Goal: Task Accomplishment & Management: Manage account settings

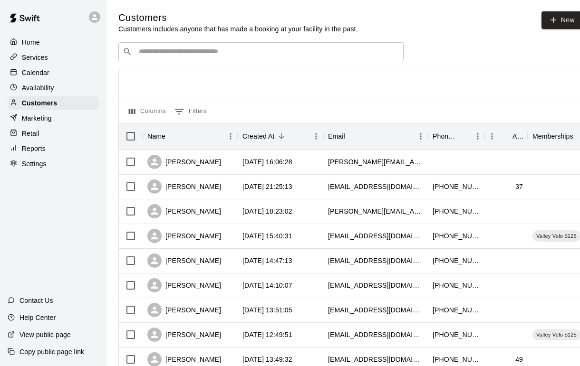
click at [278, 53] on input "Search customers by name or email" at bounding box center [267, 52] width 263 height 10
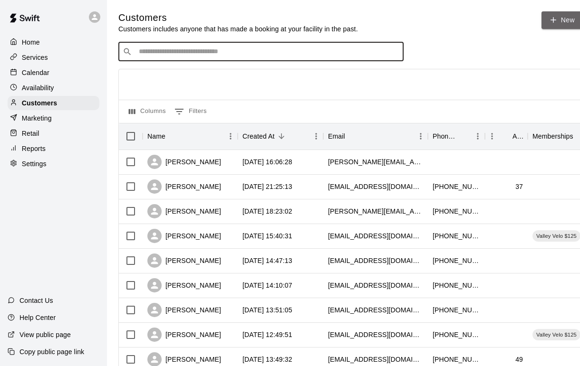
click at [555, 22] on icon at bounding box center [553, 20] width 9 height 9
select select "**"
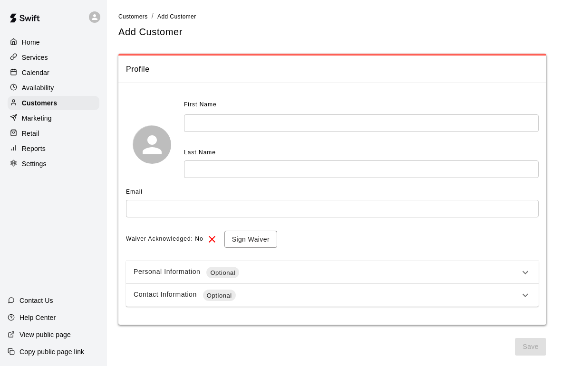
click at [475, 119] on input "text" at bounding box center [361, 124] width 354 height 18
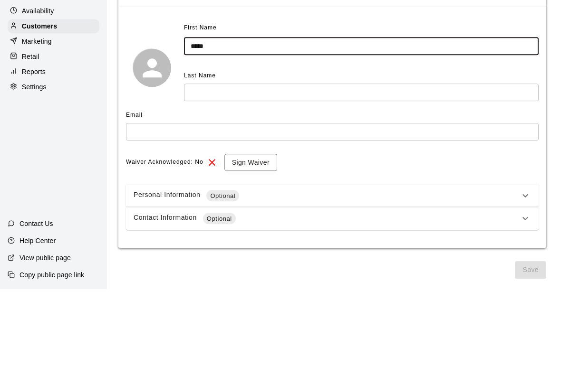
type input "*****"
click at [235, 161] on input "text" at bounding box center [361, 170] width 354 height 18
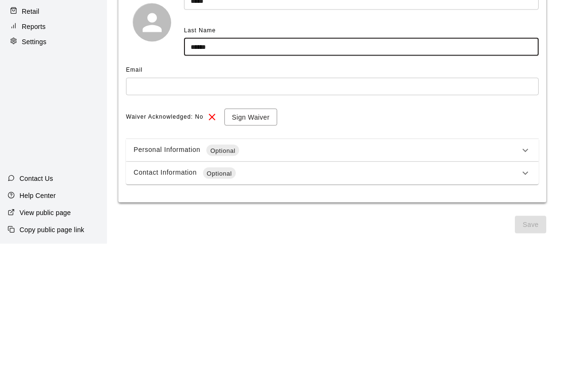
type input "******"
click at [182, 200] on input "text" at bounding box center [332, 209] width 412 height 18
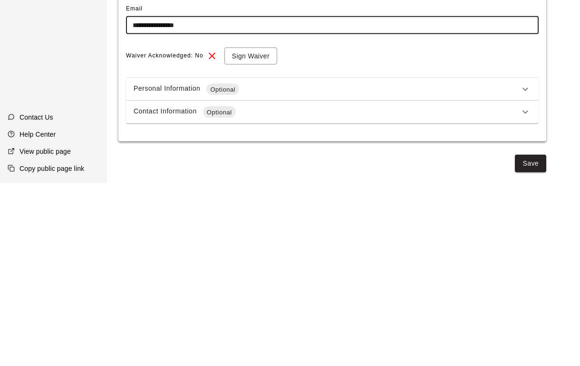
type input "**********"
click at [250, 231] on button "Sign Waiver" at bounding box center [250, 240] width 53 height 18
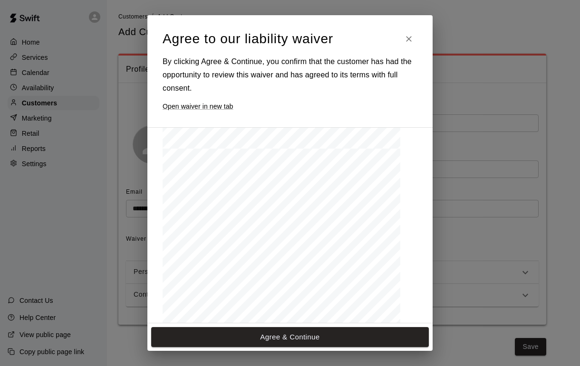
click at [316, 345] on button "Agree & Continue" at bounding box center [290, 337] width 278 height 20
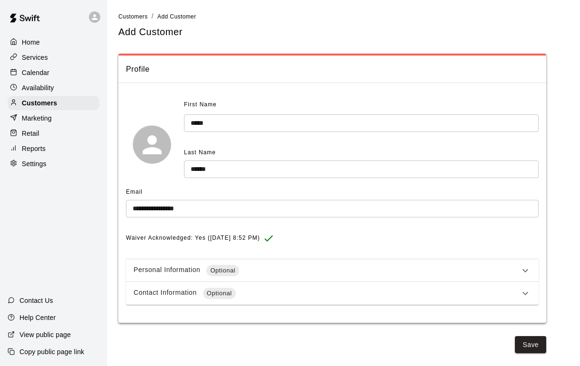
click at [527, 270] on icon at bounding box center [524, 270] width 11 height 11
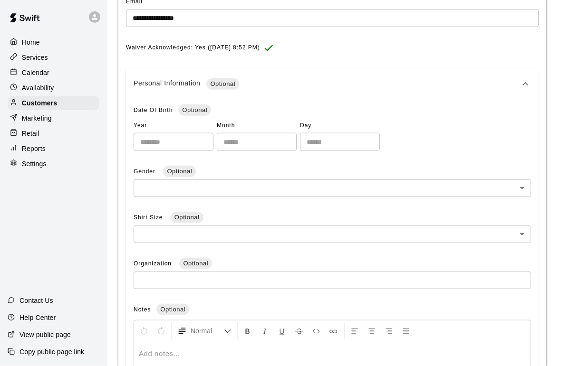
scroll to position [190, 0]
click at [534, 85] on div "Personal Information Optional" at bounding box center [332, 84] width 412 height 30
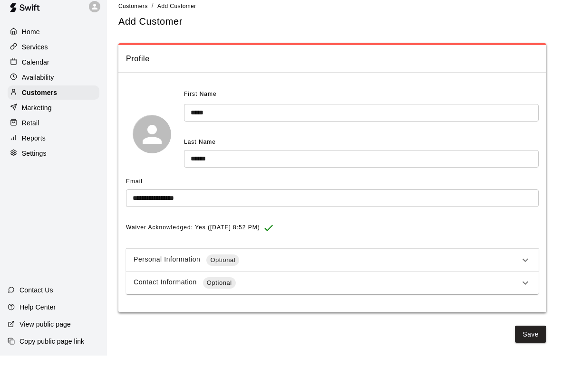
scroll to position [0, 0]
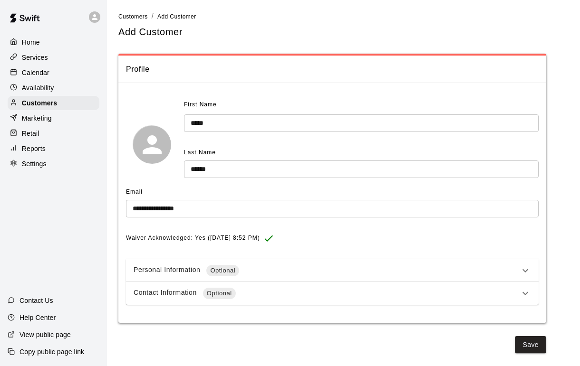
click at [156, 294] on div "Contact Information Optional" at bounding box center [327, 293] width 386 height 11
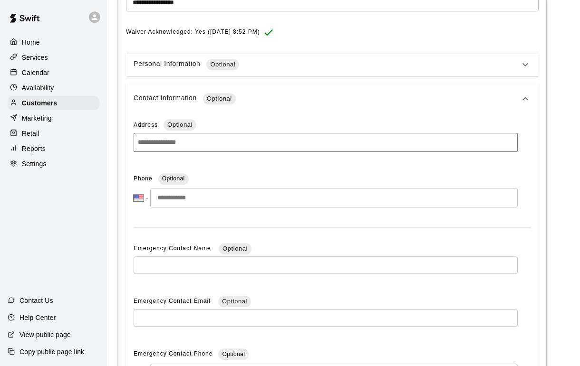
click at [450, 202] on input "tel" at bounding box center [333, 197] width 367 height 19
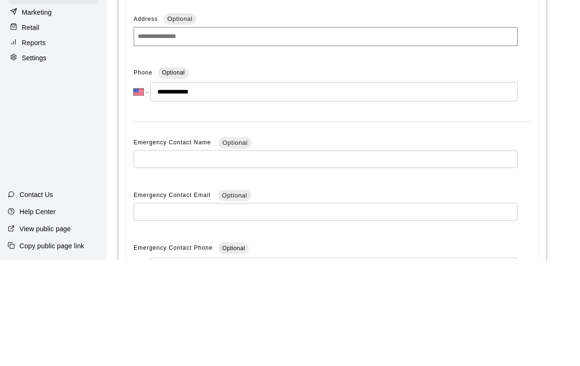
type input "**********"
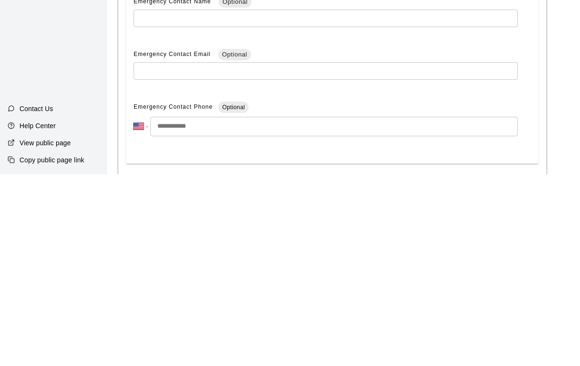
scroll to position [294, 0]
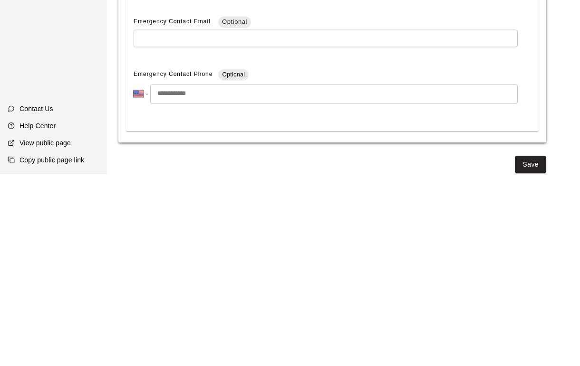
click at [532, 348] on button "Save" at bounding box center [530, 357] width 31 height 18
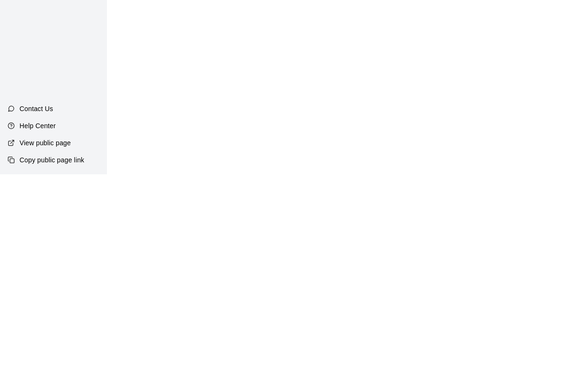
scroll to position [0, 0]
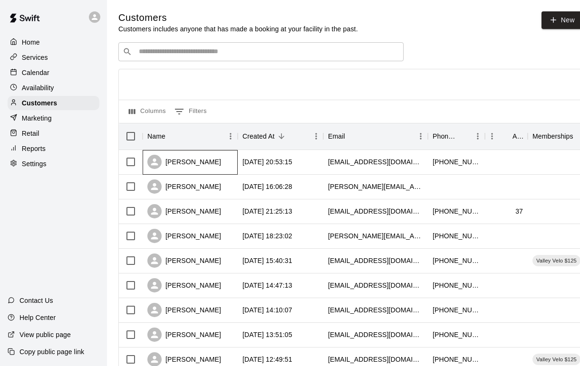
click at [167, 160] on div "[PERSON_NAME]" at bounding box center [184, 162] width 74 height 14
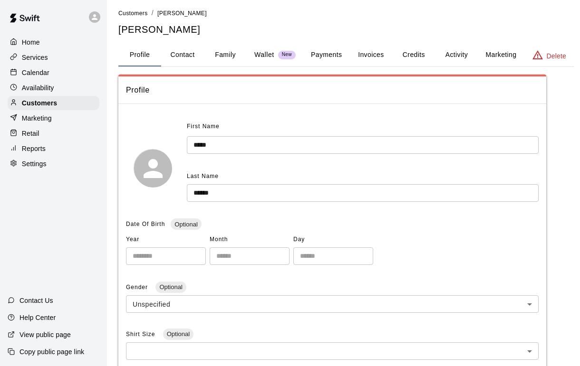
scroll to position [2, 0]
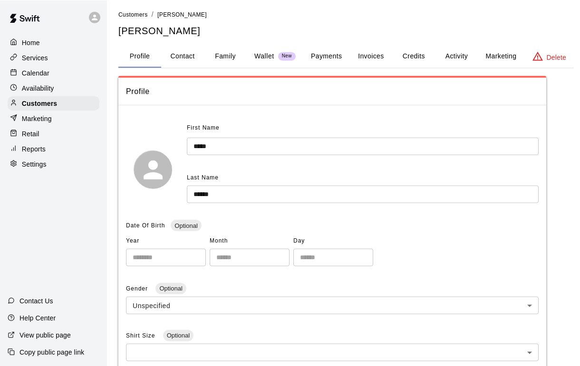
click at [330, 56] on button "Payments" at bounding box center [326, 56] width 46 height 23
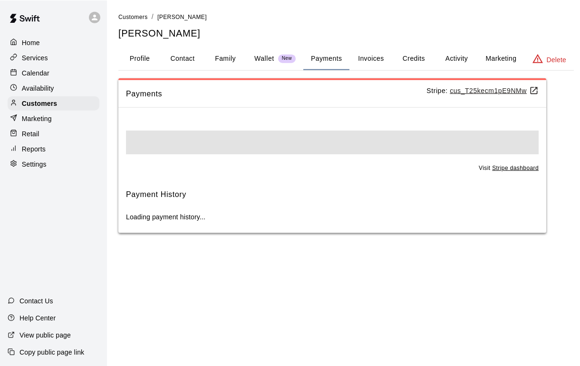
scroll to position [0, 0]
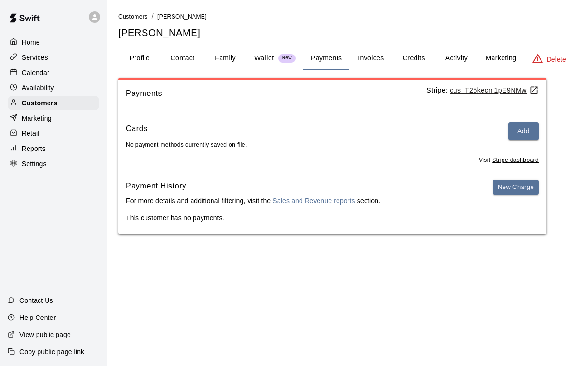
click at [524, 131] on button "Add" at bounding box center [523, 132] width 30 height 18
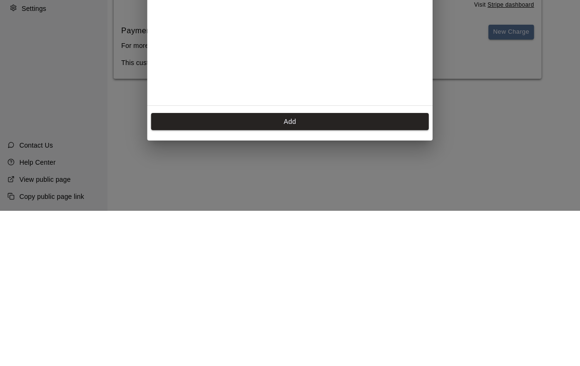
scroll to position [138, 0]
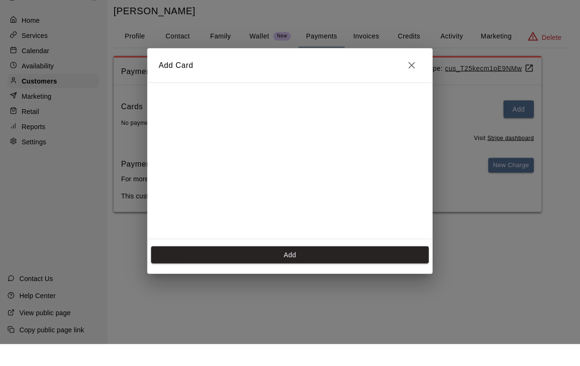
click at [415, 82] on icon "Close" at bounding box center [411, 87] width 11 height 11
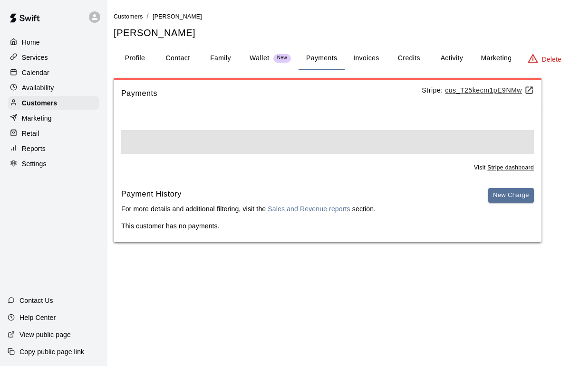
scroll to position [0, 5]
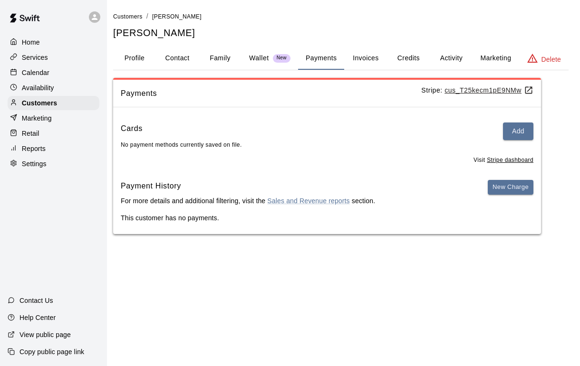
click at [519, 187] on button "New Charge" at bounding box center [511, 187] width 46 height 15
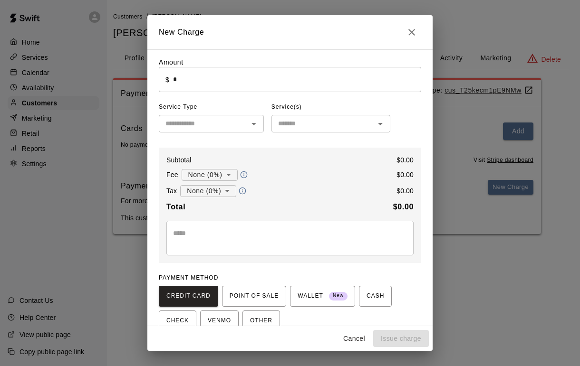
scroll to position [0, 0]
click at [415, 33] on icon "Close" at bounding box center [411, 32] width 11 height 11
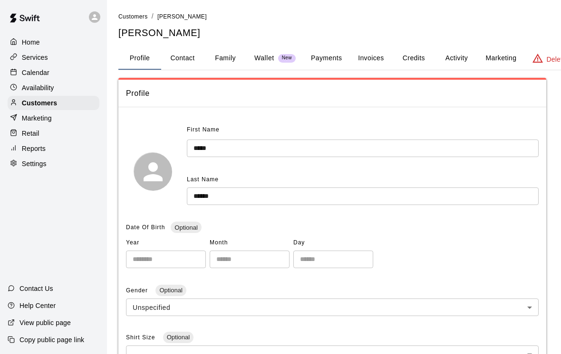
click at [329, 58] on button "Payments" at bounding box center [326, 58] width 46 height 23
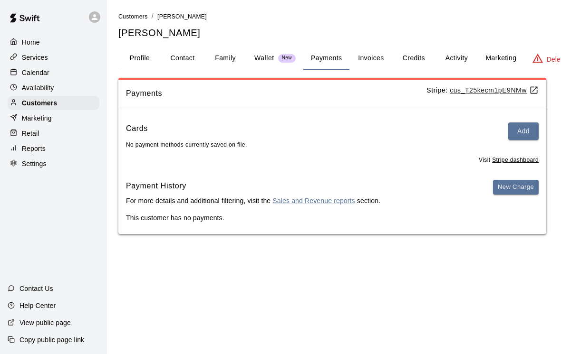
click at [526, 131] on button "Add" at bounding box center [523, 132] width 30 height 18
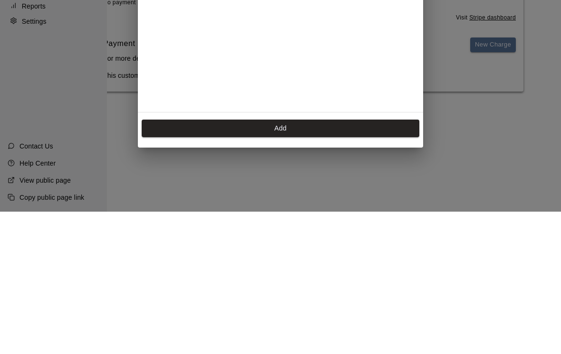
scroll to position [0, 24]
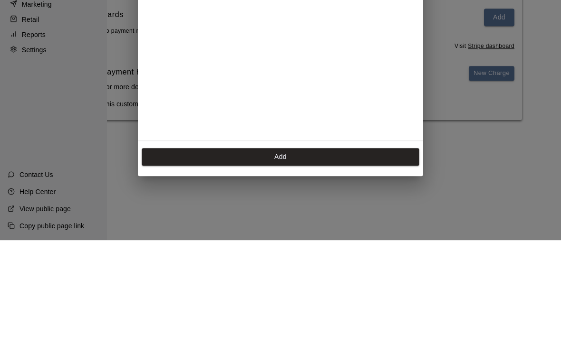
click at [373, 262] on button "Add" at bounding box center [281, 271] width 278 height 18
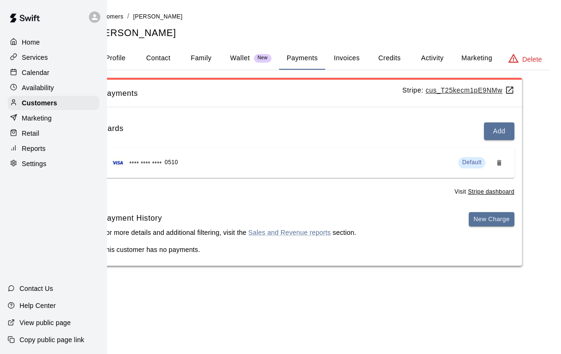
click at [440, 58] on button "Activity" at bounding box center [432, 58] width 43 height 23
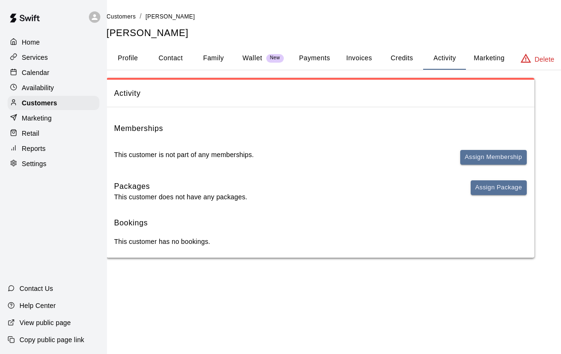
scroll to position [0, 0]
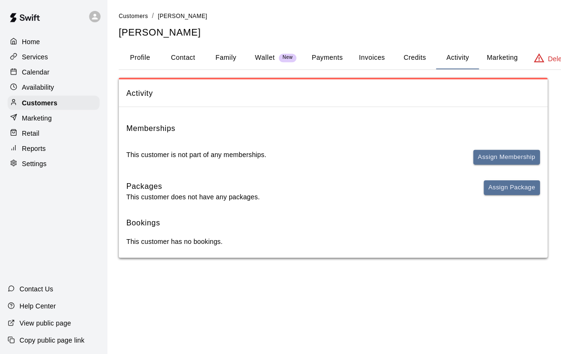
click at [502, 139] on div "Memberships This customer is not part of any memberships. Assign Membership" at bounding box center [332, 148] width 412 height 50
click at [500, 152] on button "Assign Membership" at bounding box center [505, 157] width 67 height 15
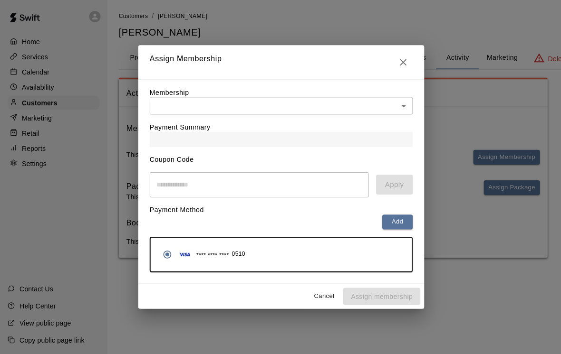
click at [354, 114] on body "Home Services Calendar Availability Customers Marketing Retail Reports Settings…" at bounding box center [280, 138] width 561 height 277
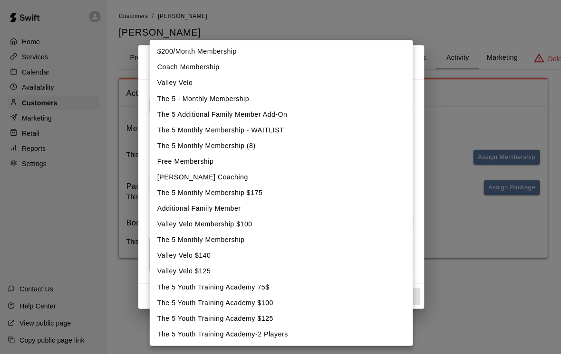
click at [200, 270] on li "Valley Velo $125" at bounding box center [280, 272] width 262 height 16
type input "**********"
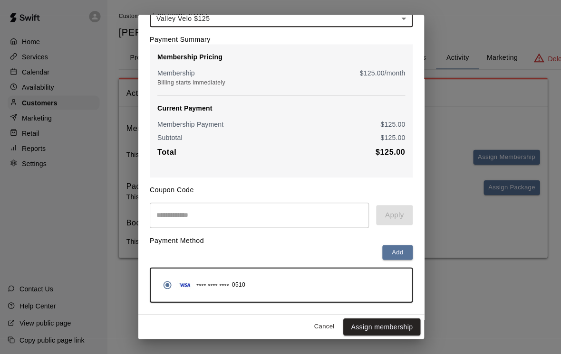
scroll to position [58, 0]
click at [396, 326] on button "Assign membership" at bounding box center [380, 327] width 77 height 18
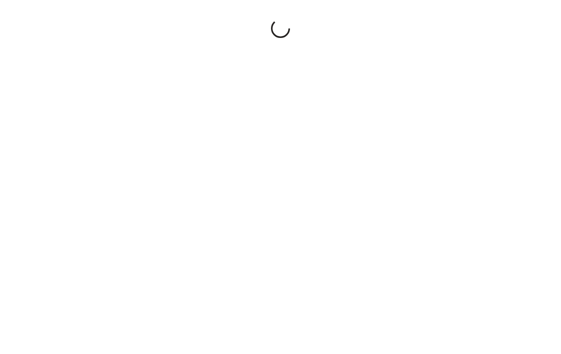
scroll to position [1, 1]
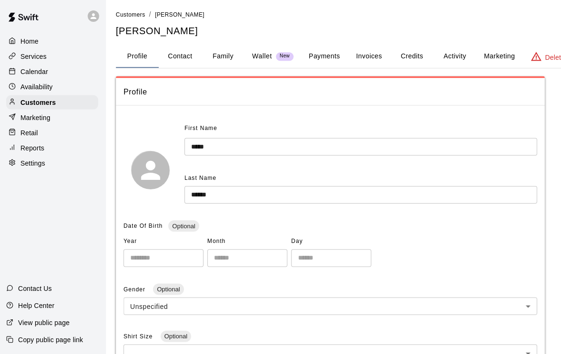
click at [37, 101] on p "Customers" at bounding box center [39, 103] width 35 height 10
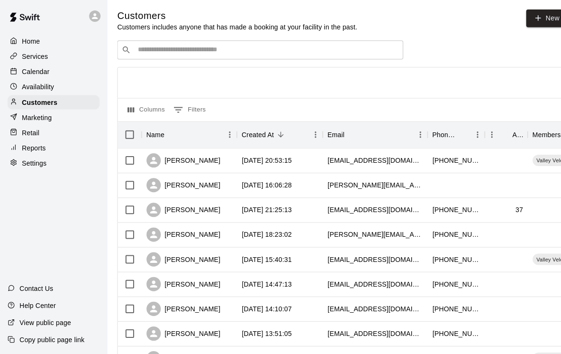
click at [541, 16] on icon at bounding box center [536, 19] width 9 height 9
select select "**"
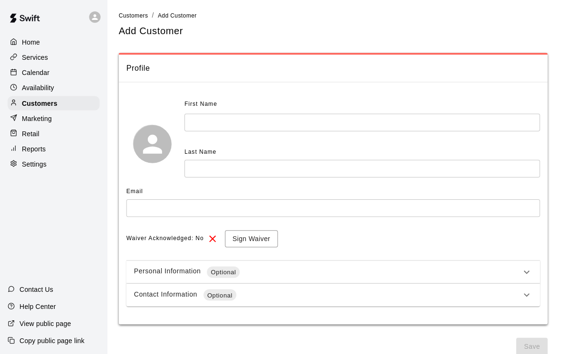
click at [421, 124] on input "text" at bounding box center [361, 123] width 354 height 18
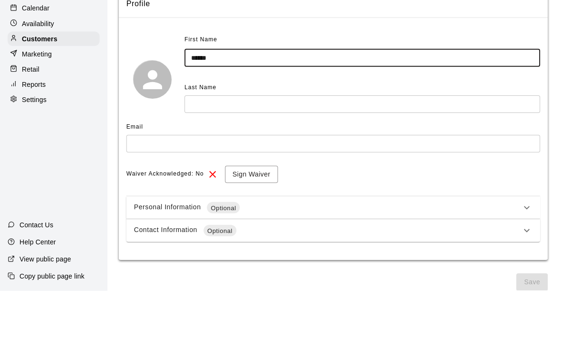
type input "******"
click at [230, 160] on input "text" at bounding box center [361, 169] width 354 height 18
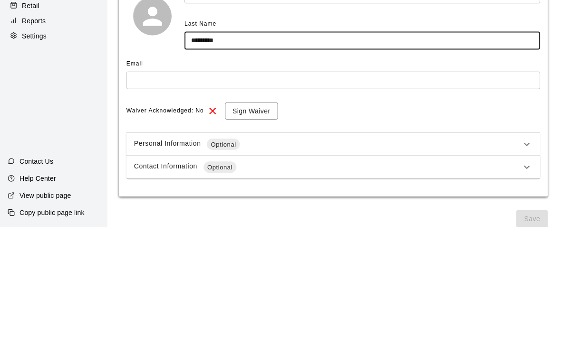
type input "*********"
click at [426, 199] on input "text" at bounding box center [332, 208] width 412 height 18
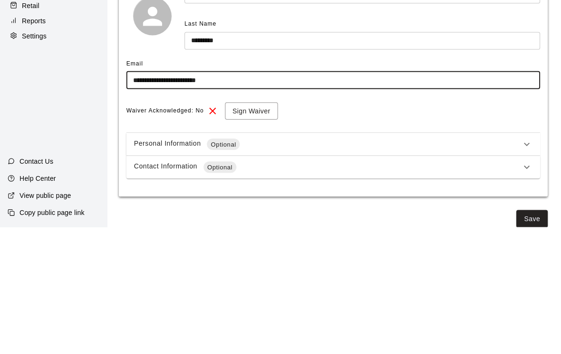
type input "**********"
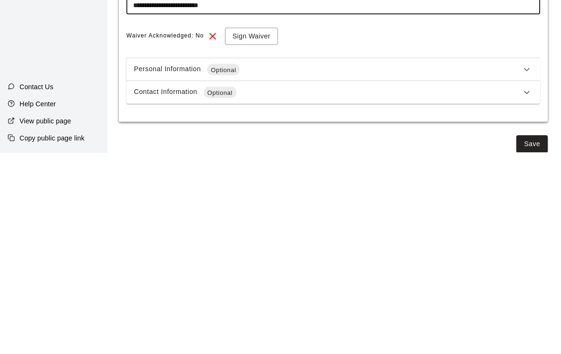
scroll to position [6, 0]
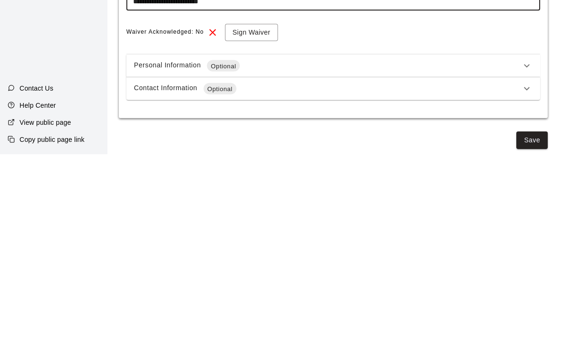
click at [537, 332] on button "Save" at bounding box center [530, 341] width 31 height 18
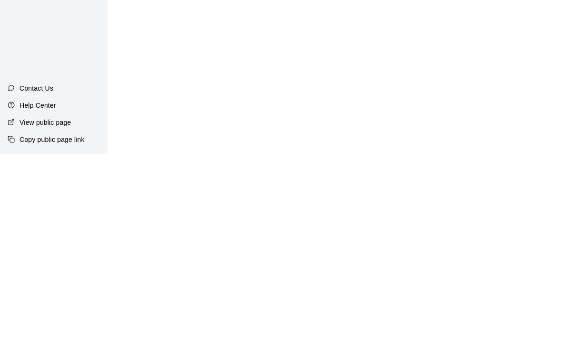
scroll to position [0, 0]
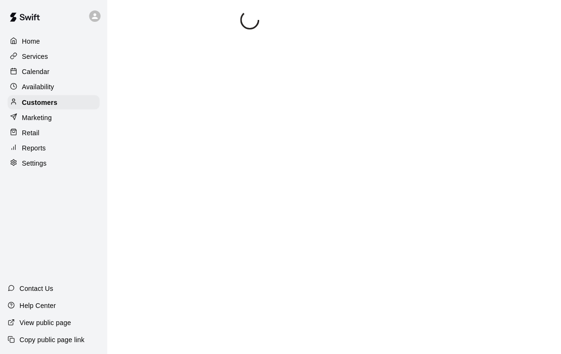
select select "**"
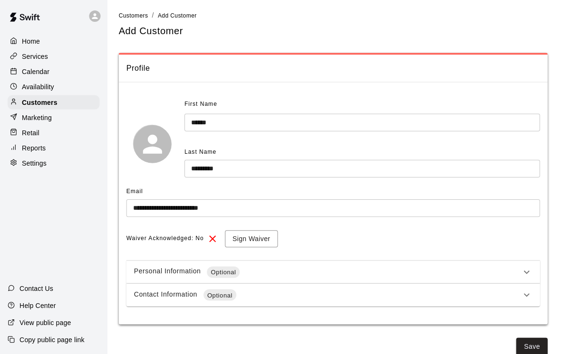
click at [51, 105] on p "Customers" at bounding box center [39, 103] width 35 height 10
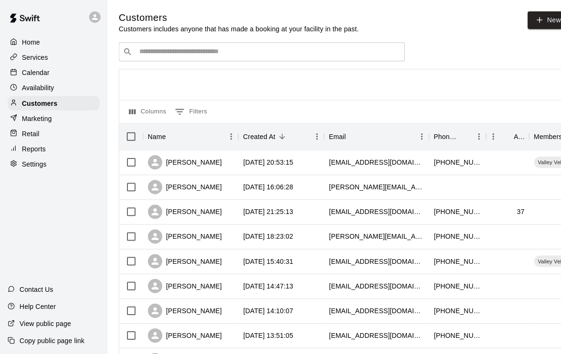
click at [195, 56] on input "Search customers by name or email" at bounding box center [267, 52] width 263 height 10
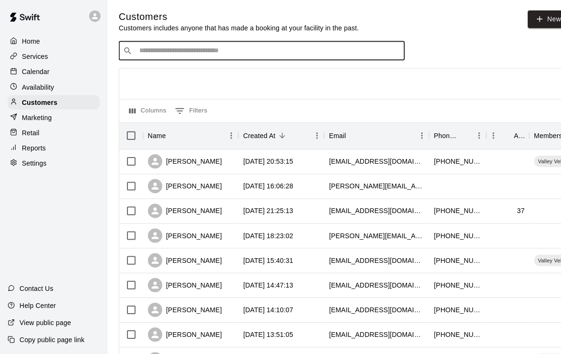
type input "*"
type input "***"
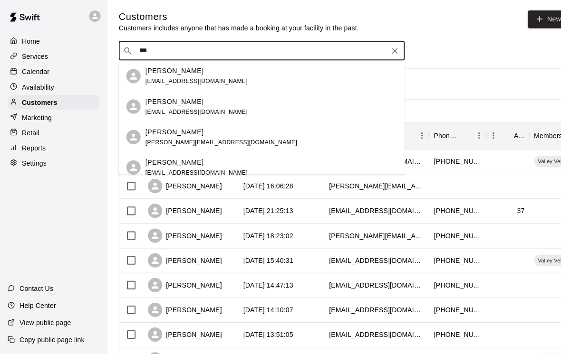
click at [278, 101] on div "[PERSON_NAME] [EMAIL_ADDRESS][DOMAIN_NAME]" at bounding box center [270, 107] width 251 height 20
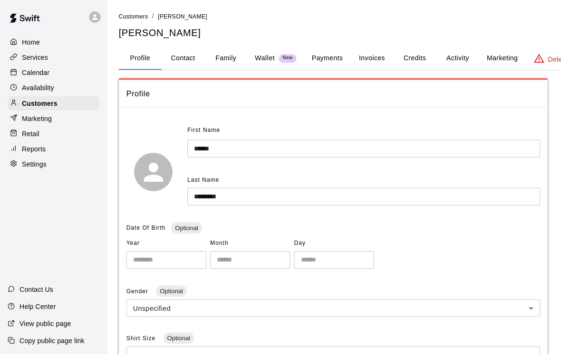
click at [343, 59] on button "Payments" at bounding box center [326, 58] width 46 height 23
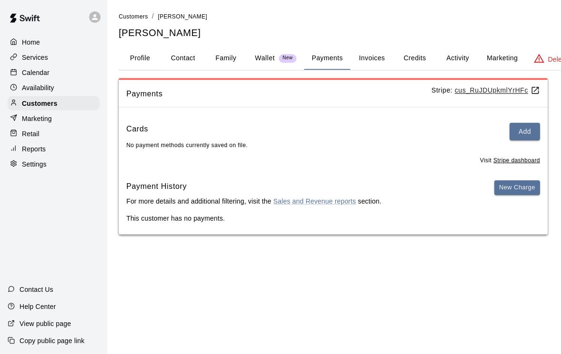
click at [186, 55] on button "Contact" at bounding box center [182, 58] width 43 height 23
select select "**"
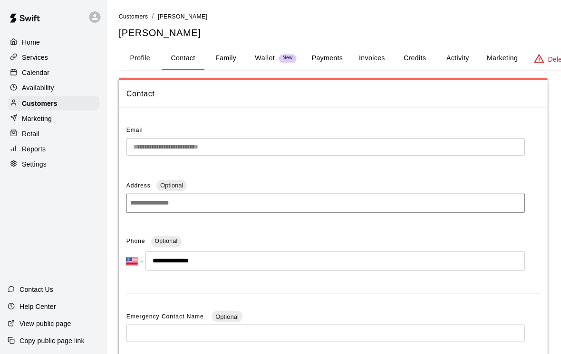
click at [461, 57] on button "Activity" at bounding box center [456, 58] width 43 height 23
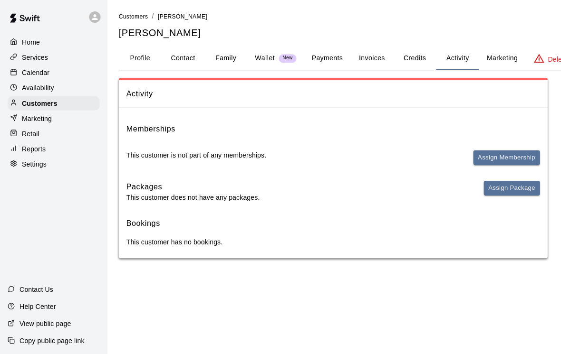
click at [516, 156] on button "Assign Membership" at bounding box center [505, 157] width 67 height 15
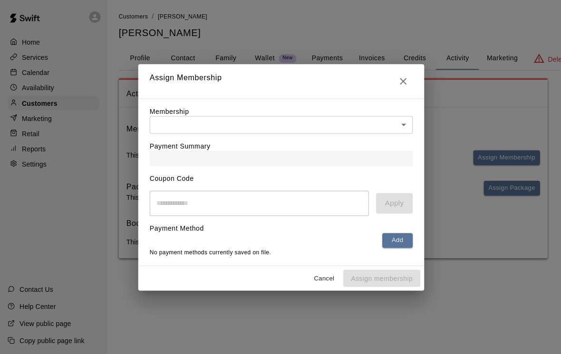
click at [402, 123] on body "Home Services Calendar Availability Customers Marketing Retail Reports Settings…" at bounding box center [280, 138] width 561 height 277
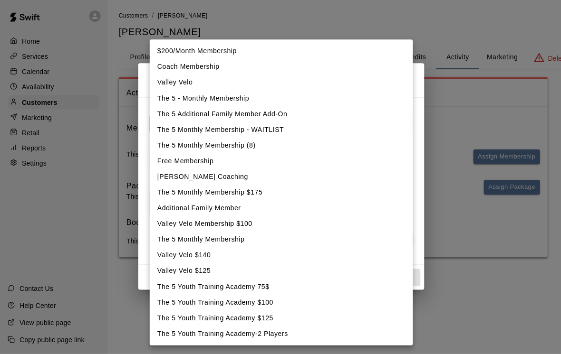
click at [262, 65] on li "Coach Membership" at bounding box center [280, 68] width 262 height 16
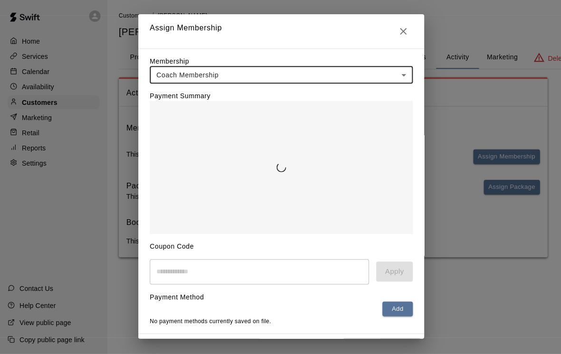
type input "**********"
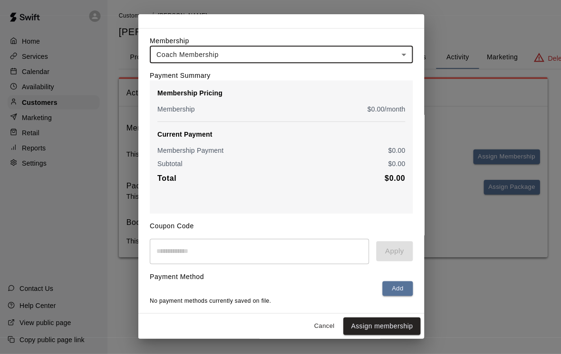
scroll to position [21, 0]
click at [385, 325] on button "Assign membership" at bounding box center [380, 327] width 77 height 18
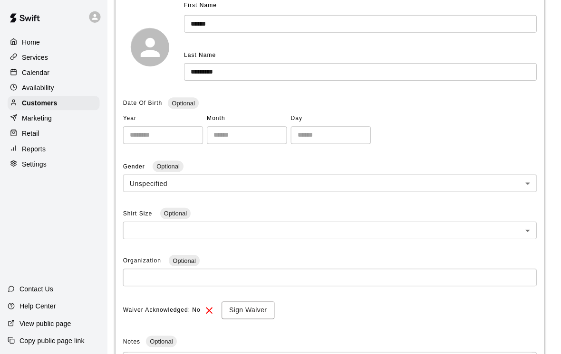
scroll to position [163, 1]
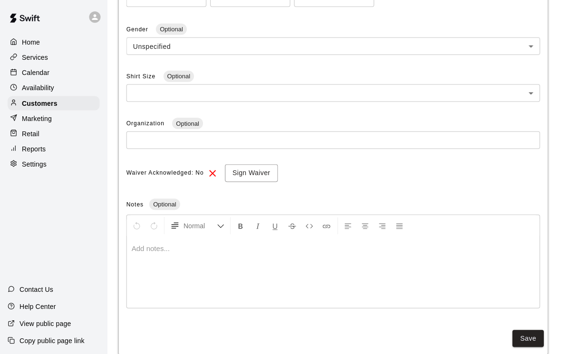
click at [432, 317] on div "**********" at bounding box center [332, 85] width 428 height 538
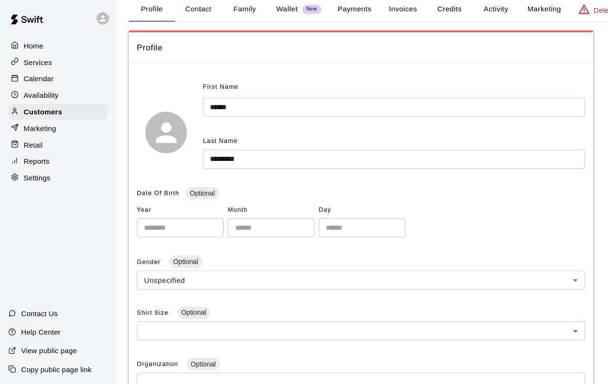
scroll to position [0, 0]
